Goal: Task Accomplishment & Management: Complete application form

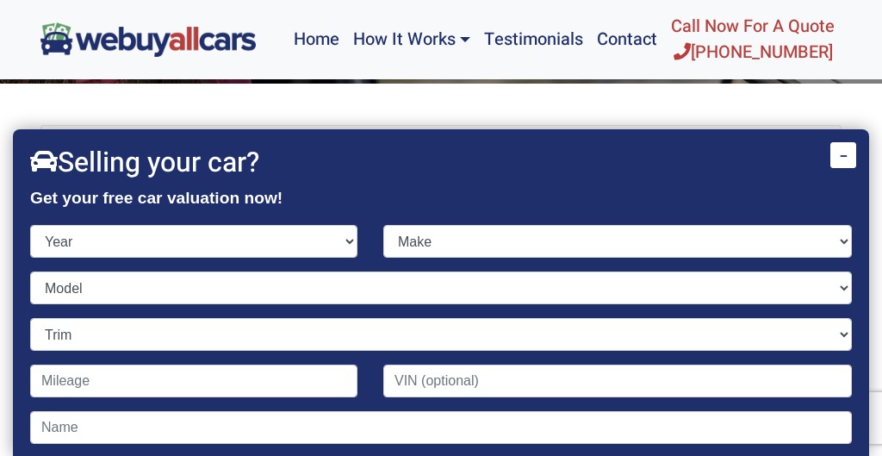
scroll to position [69, 0]
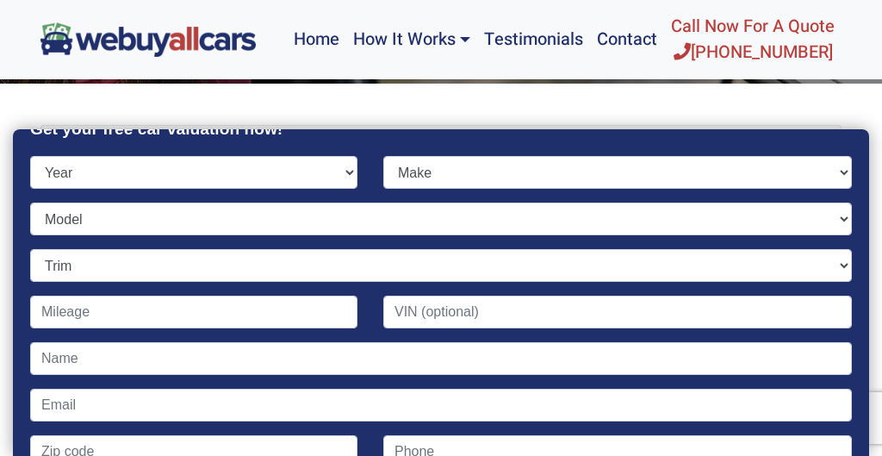
select select "2011"
click at [476, 164] on select "Make Acura Aston [PERSON_NAME] Audi Bentley BMW Buick Cadillac Chevrolet Chrysl…" at bounding box center [617, 172] width 469 height 33
select select "Hyundai"
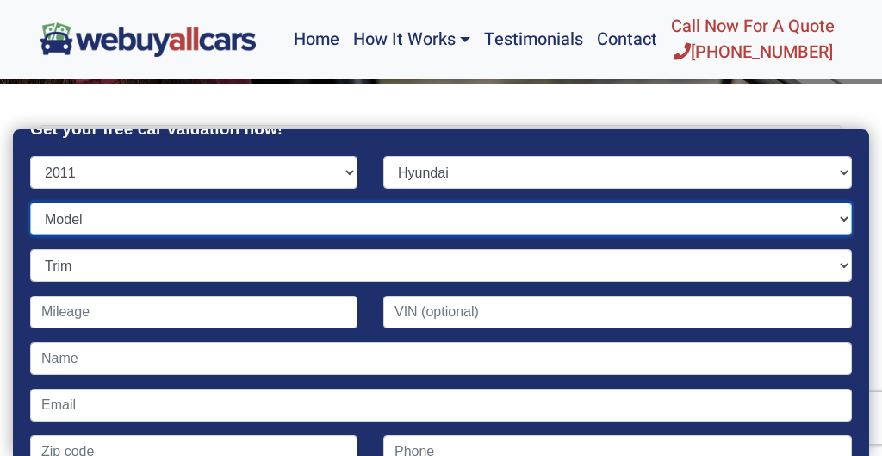
click at [115, 215] on select "Model Accent Azera Elantra Elantra Touring Equus Genesis Genesis Coupe Santa Fe…" at bounding box center [441, 218] width 822 height 33
select select "Santa Fe"
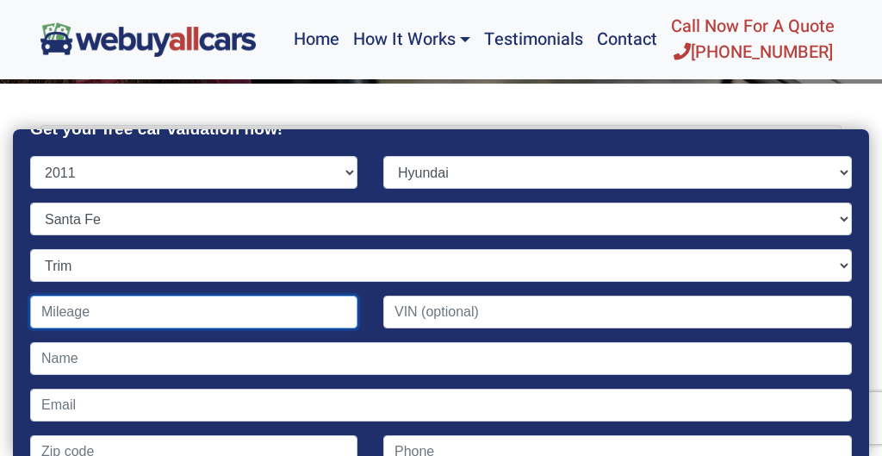
click at [78, 313] on input "Contact form" at bounding box center [193, 312] width 327 height 33
type input "67,000"
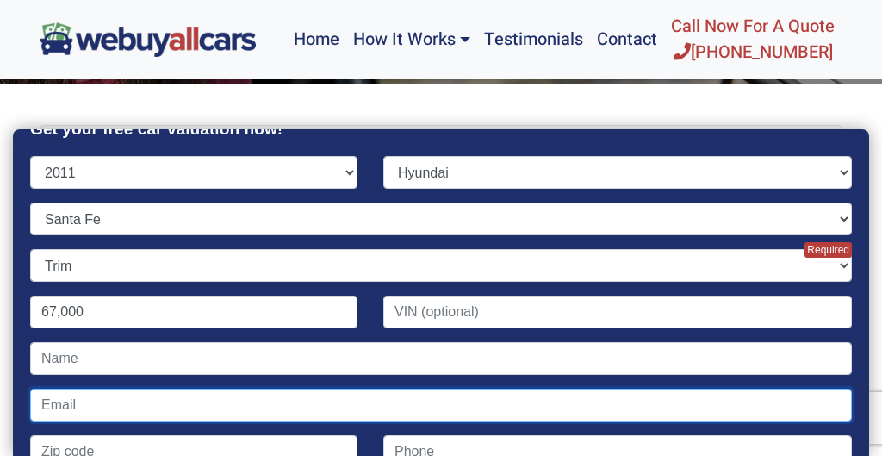
click at [83, 407] on input "Contact form" at bounding box center [441, 405] width 822 height 33
type input "[EMAIL_ADDRESS][DOMAIN_NAME]"
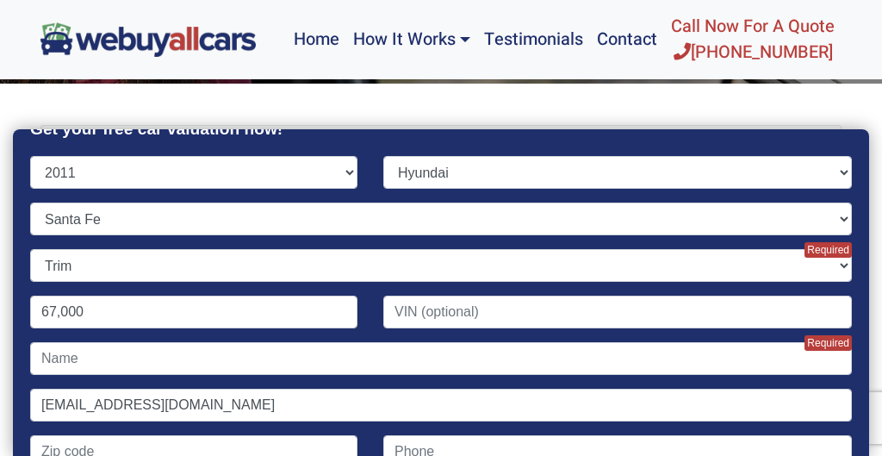
click at [860, 420] on div "[EMAIL_ADDRESS][DOMAIN_NAME]" at bounding box center [441, 412] width 848 height 47
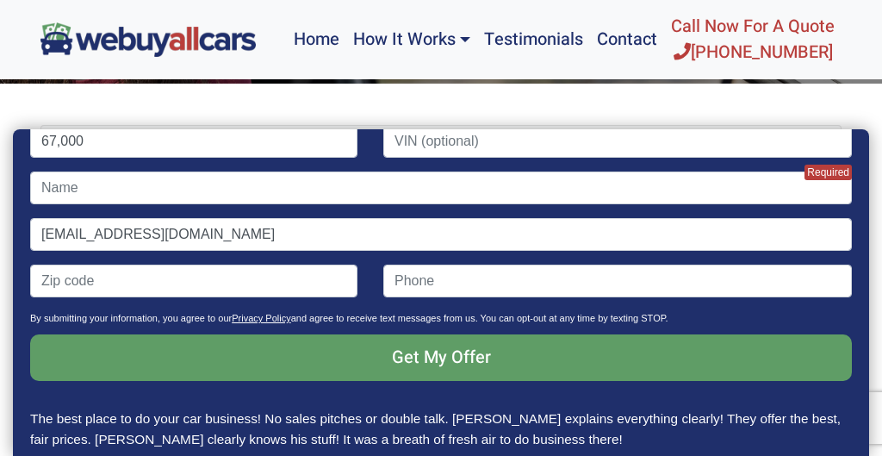
scroll to position [241, 0]
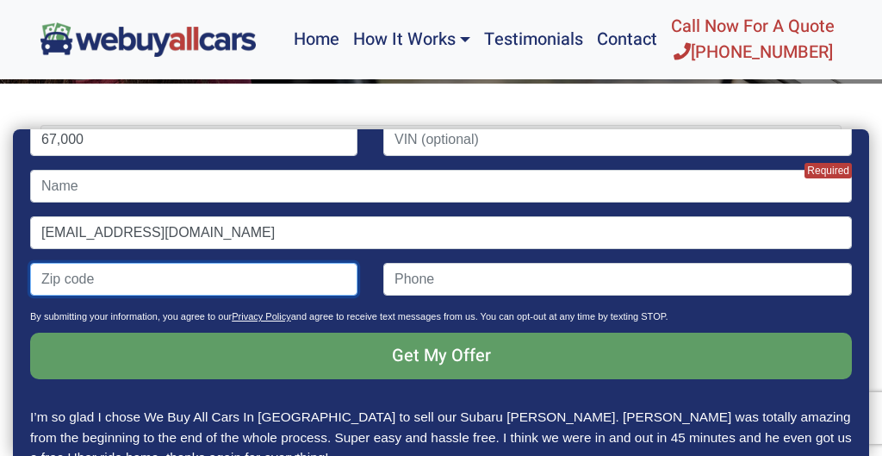
click at [116, 282] on input "Contact form" at bounding box center [193, 279] width 327 height 33
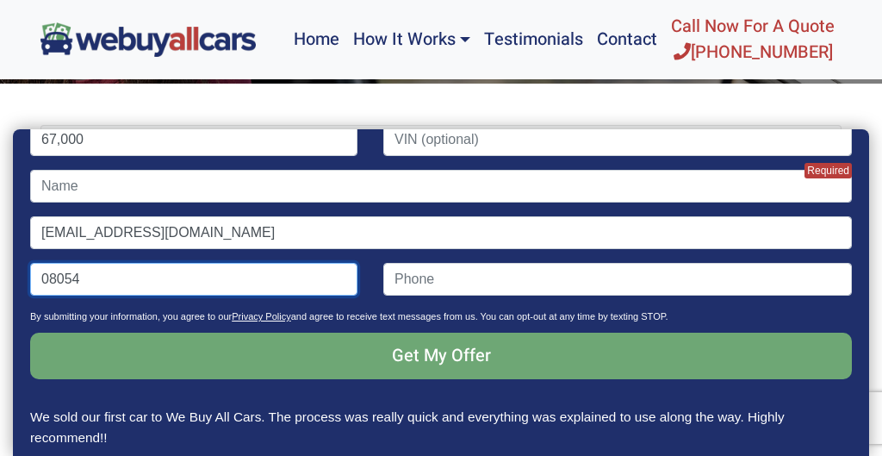
type input "08054"
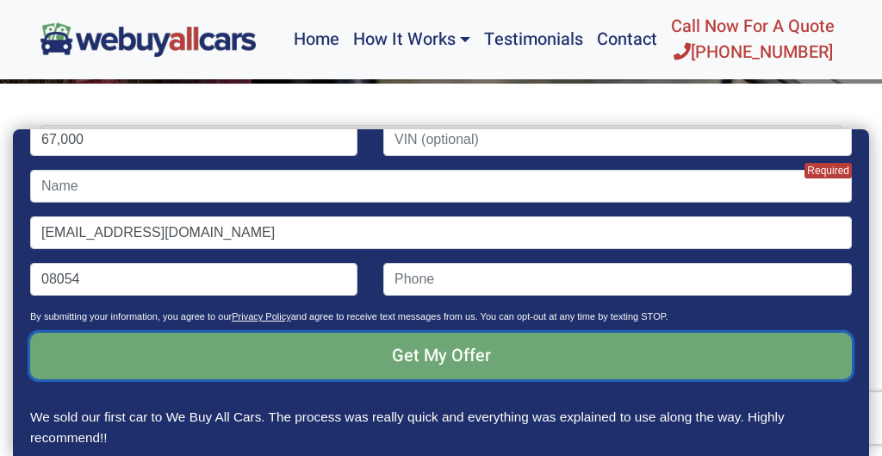
click at [432, 352] on input "Get My Offer" at bounding box center [441, 356] width 822 height 47
